Goal: Book appointment/travel/reservation

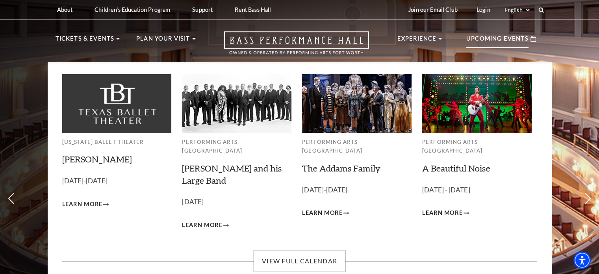
click at [499, 37] on p "Upcoming Events" at bounding box center [497, 41] width 62 height 14
click at [455, 163] on link "A Beautiful Noise" at bounding box center [456, 168] width 68 height 11
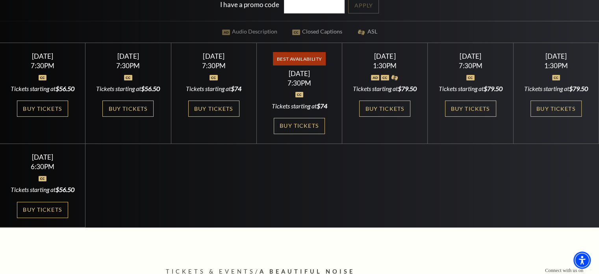
scroll to position [222, 0]
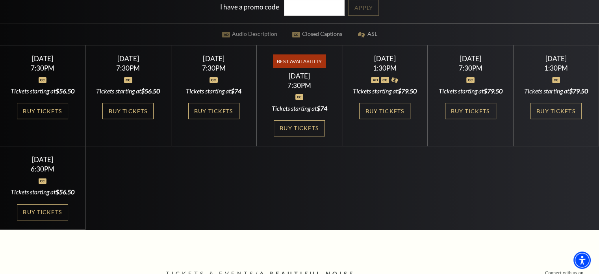
click at [570, 57] on div "[DATE]" at bounding box center [555, 58] width 67 height 8
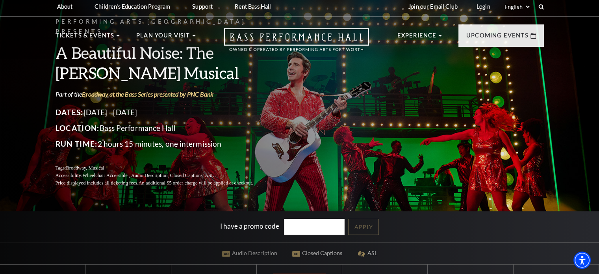
scroll to position [0, 0]
